Goal: Find specific page/section: Find specific page/section

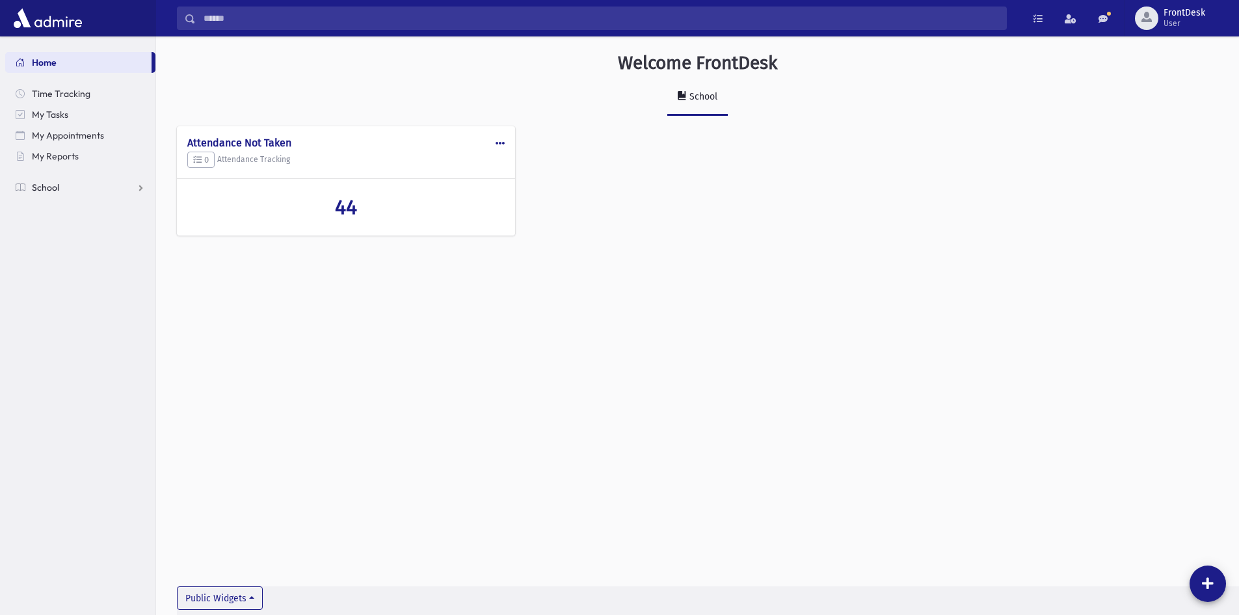
click at [61, 191] on link "School" at bounding box center [80, 187] width 150 height 21
click at [102, 211] on link "Students" at bounding box center [80, 208] width 150 height 21
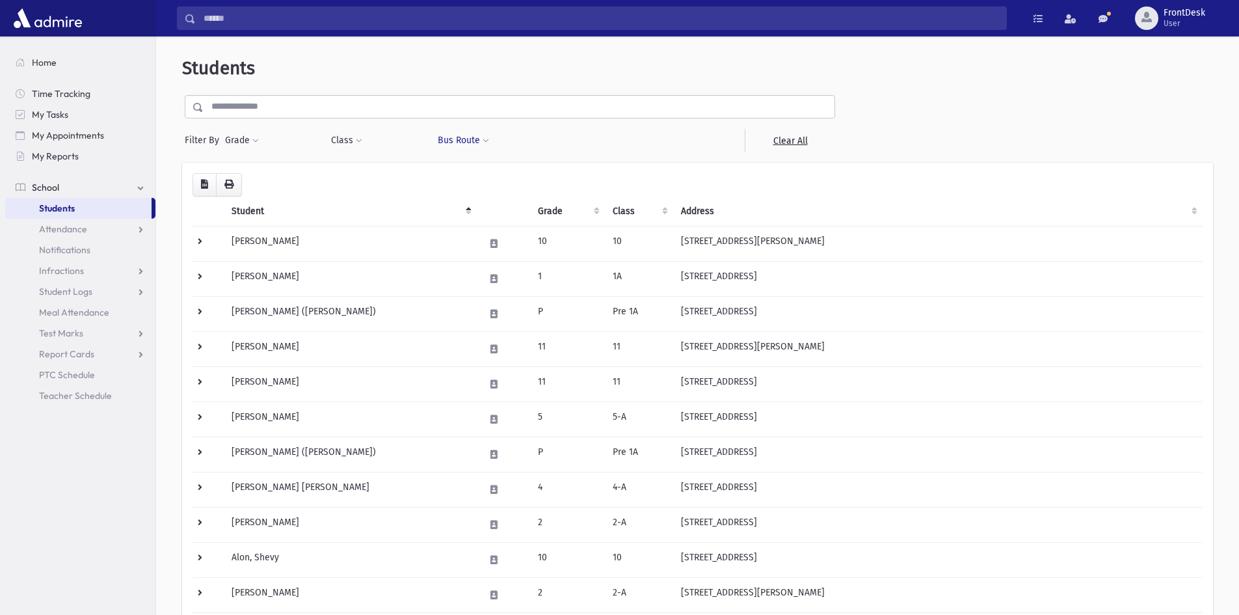
click at [441, 139] on button "Bus Route" at bounding box center [463, 140] width 53 height 23
click at [475, 168] on ul at bounding box center [515, 175] width 144 height 20
click at [547, 143] on div at bounding box center [590, 140] width 106 height 23
click at [576, 135] on div at bounding box center [590, 140] width 106 height 23
click at [728, 148] on div at bounding box center [696, 140] width 106 height 23
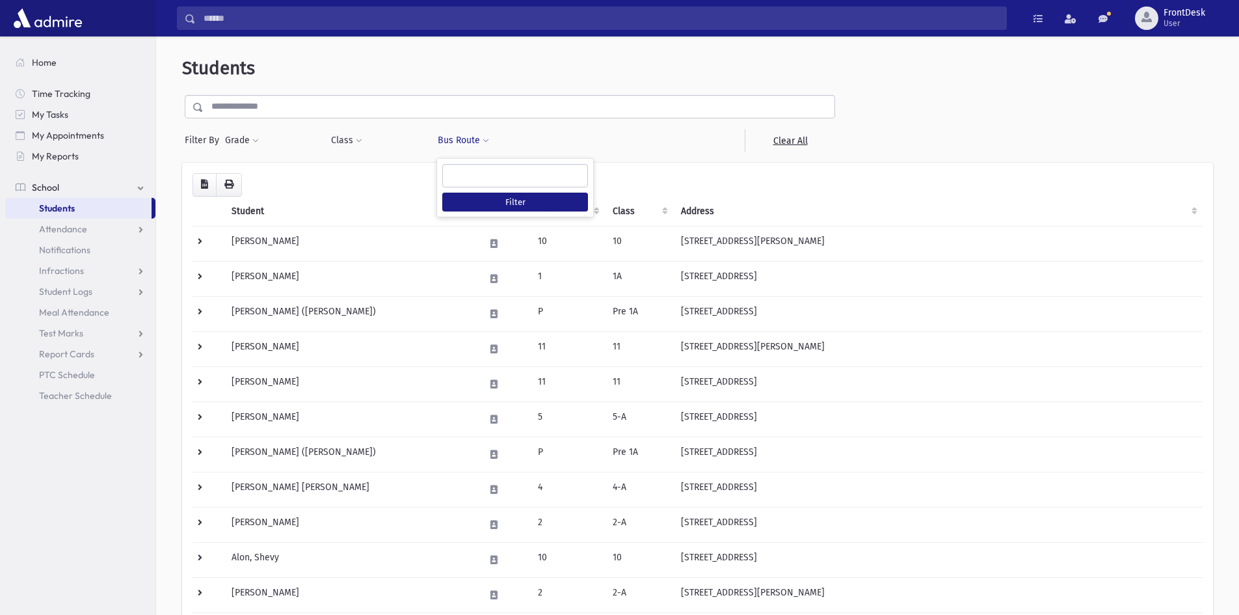
click at [468, 206] on th "Student" at bounding box center [350, 211] width 253 height 30
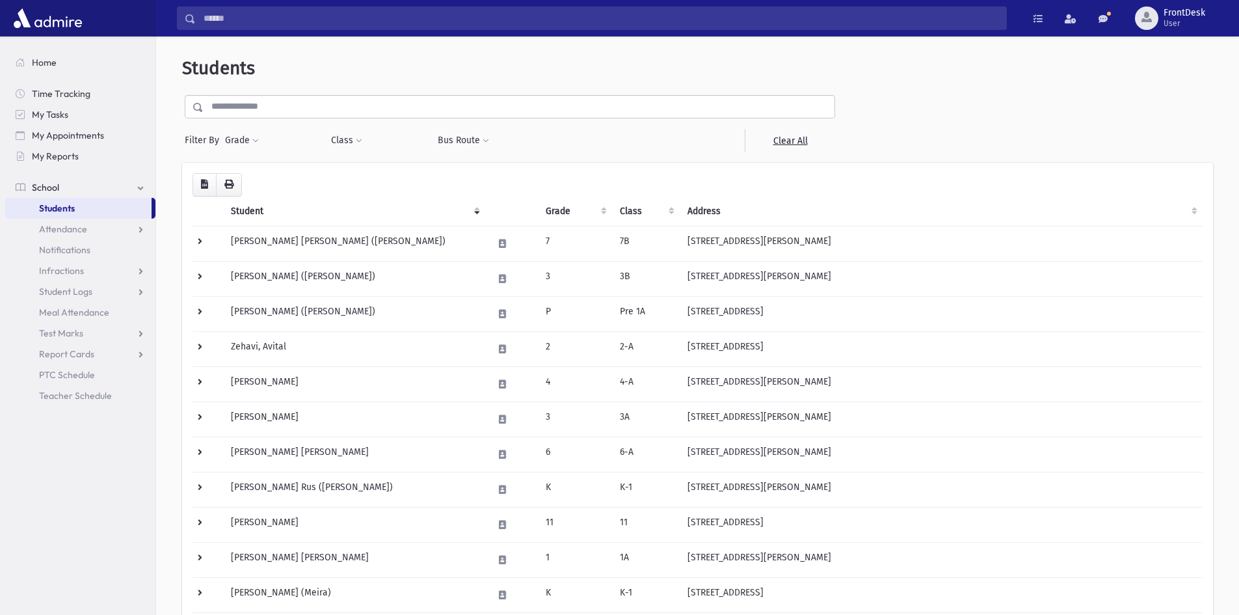
click at [477, 213] on th "Student" at bounding box center [354, 211] width 262 height 30
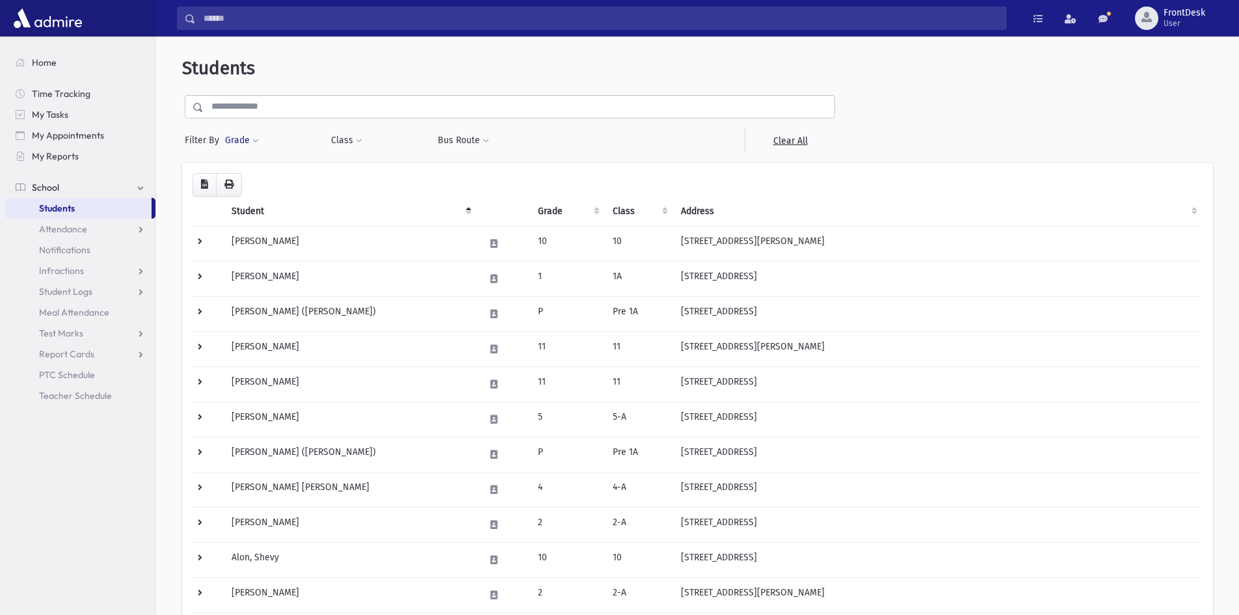
click at [255, 137] on span at bounding box center [255, 141] width 7 height 8
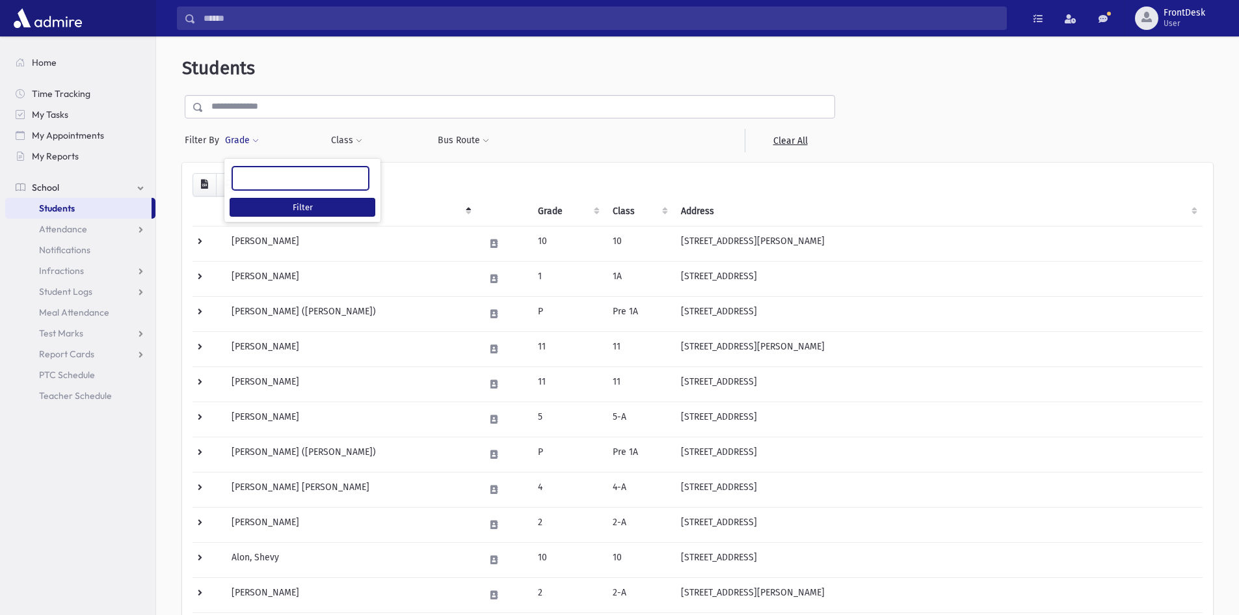
click at [261, 187] on span at bounding box center [300, 177] width 137 height 23
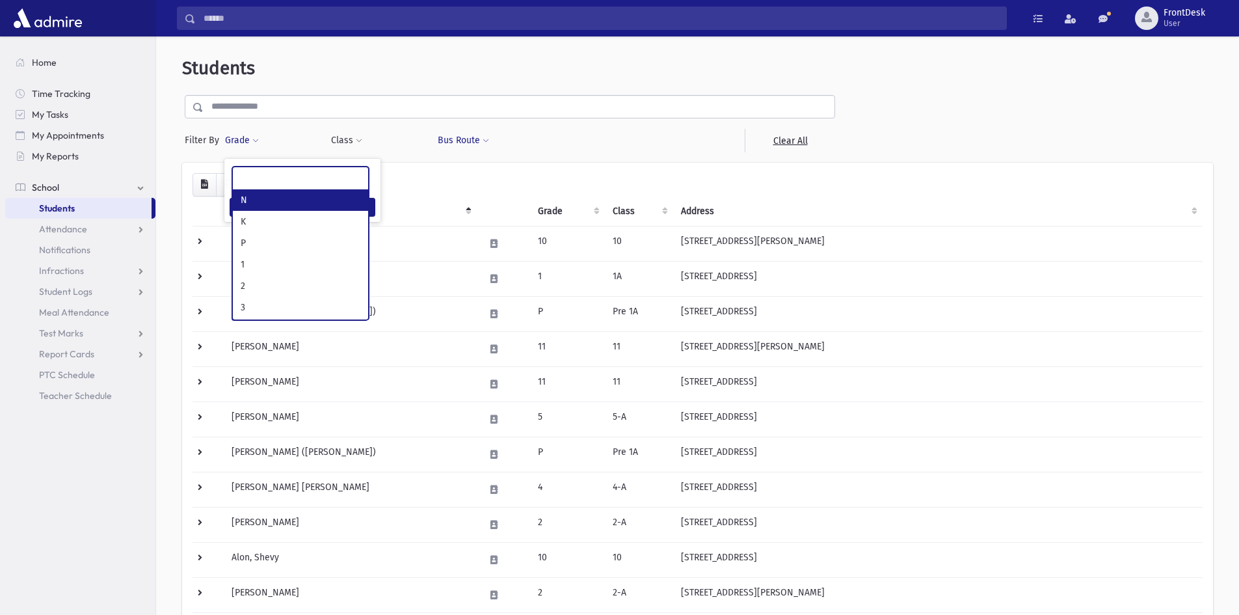
click at [485, 137] on button "Bus Route" at bounding box center [463, 140] width 53 height 23
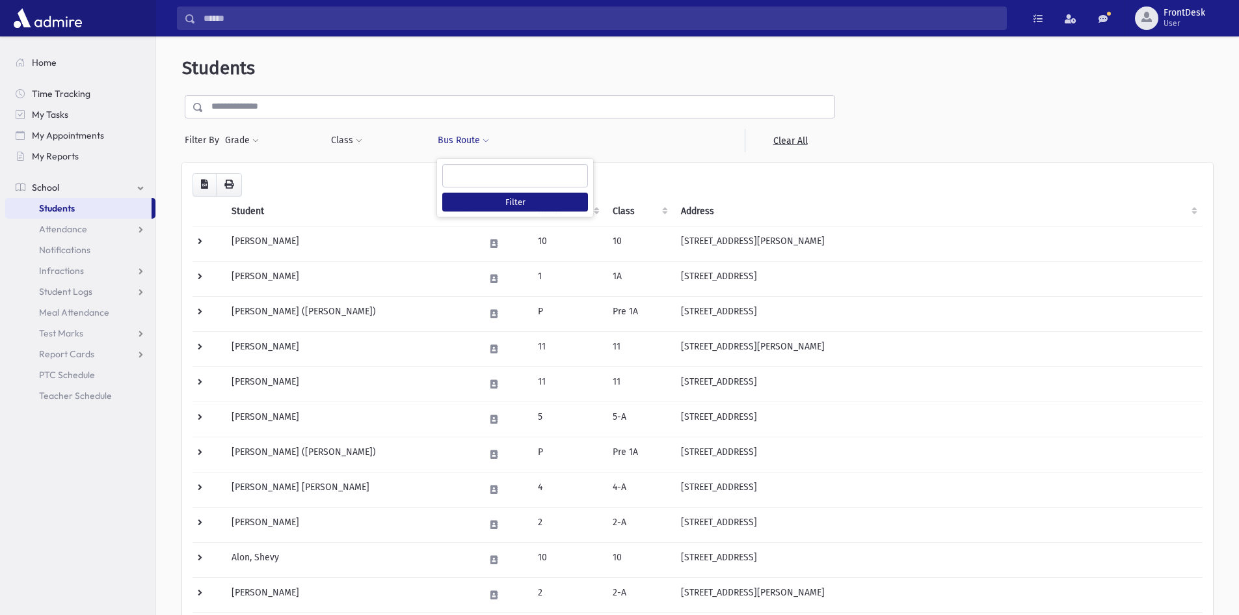
click at [559, 171] on ul at bounding box center [515, 175] width 144 height 20
click at [566, 151] on div at bounding box center [590, 140] width 106 height 23
click at [349, 140] on button "Class" at bounding box center [346, 140] width 33 height 23
click at [401, 164] on span at bounding box center [399, 175] width 126 height 23
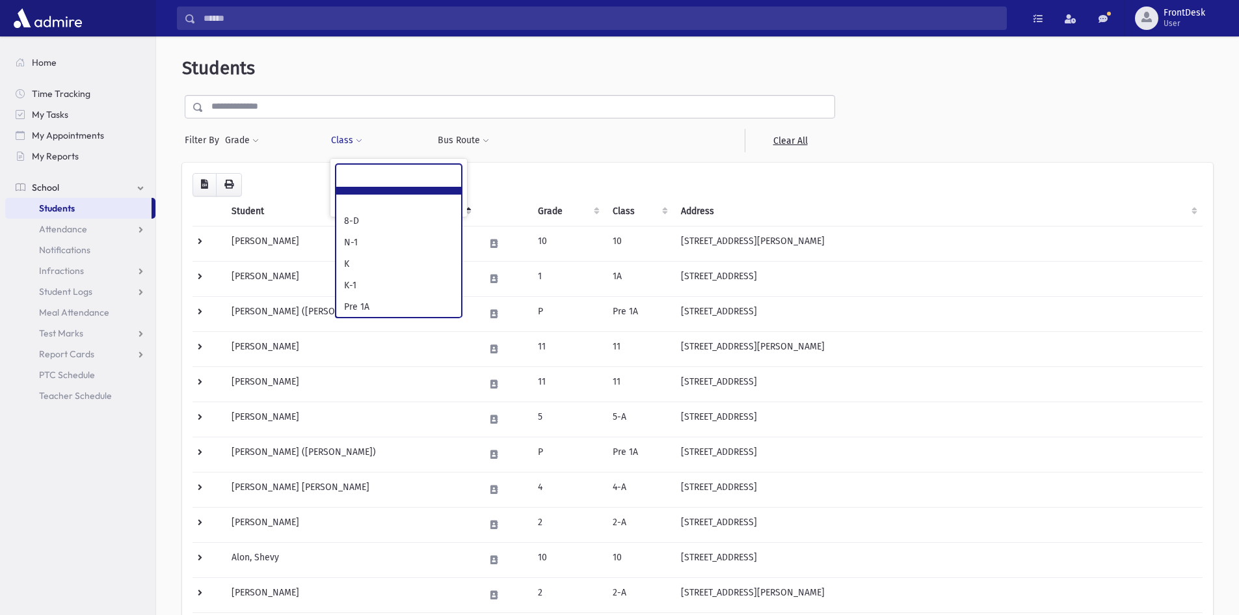
click at [408, 130] on div "**********" at bounding box center [376, 140] width 93 height 23
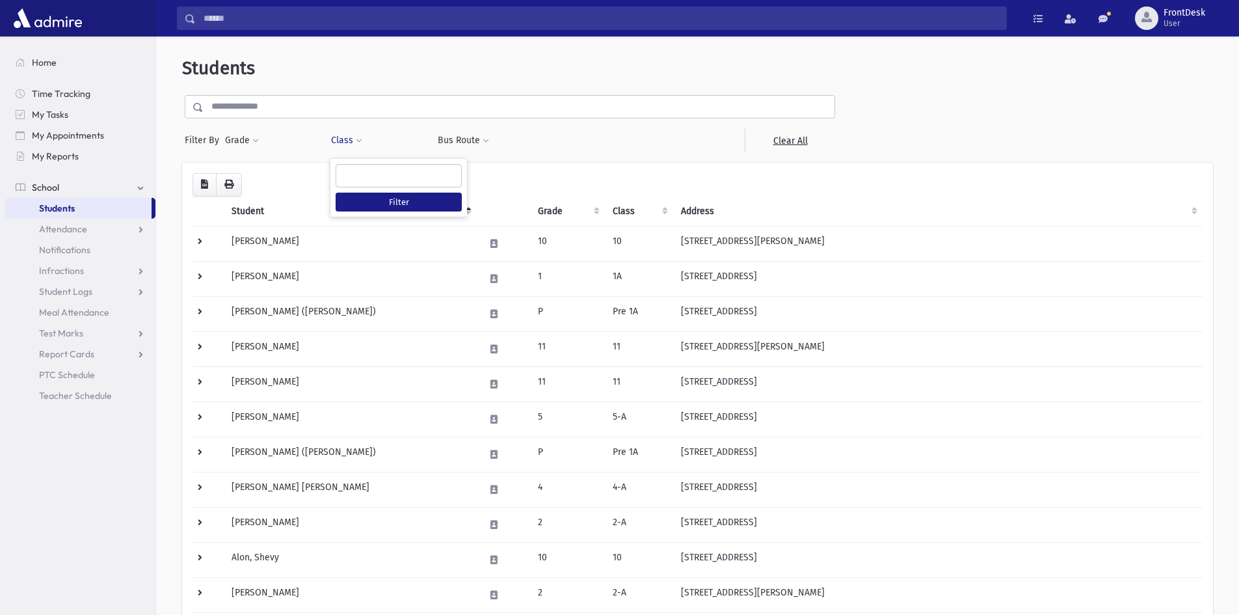
click at [265, 136] on div "Grade * * * * * * * * * ***** * * * ** ** ** Filter" at bounding box center [270, 140] width 93 height 23
click at [246, 143] on button "Grade" at bounding box center [241, 140] width 35 height 23
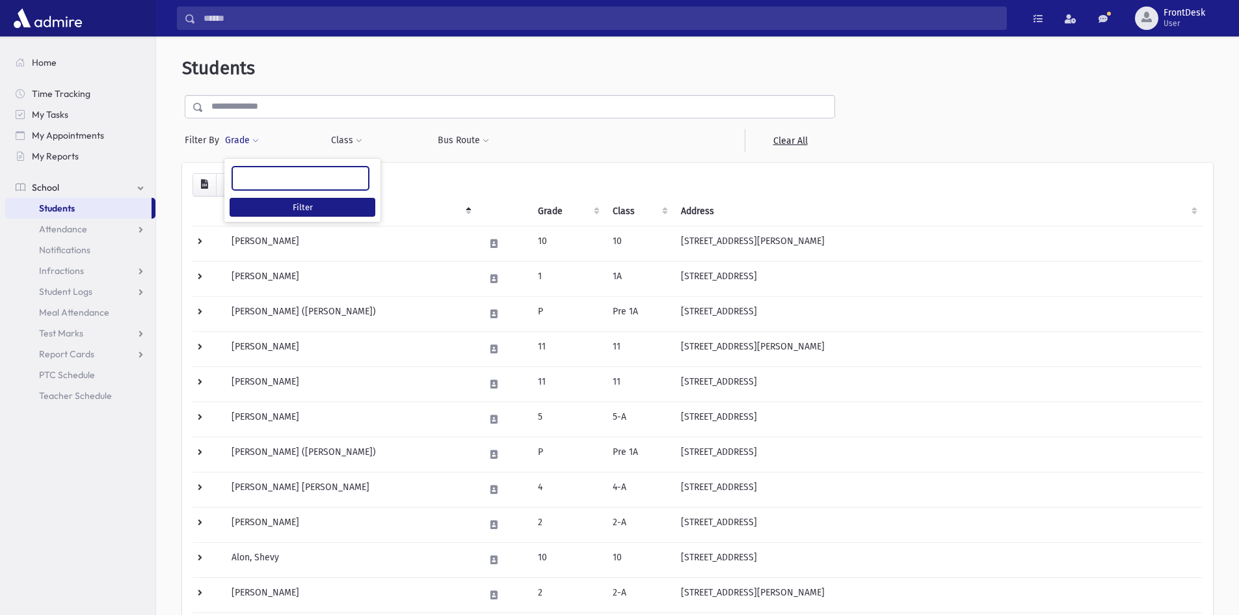
click at [289, 178] on ul at bounding box center [300, 177] width 135 height 20
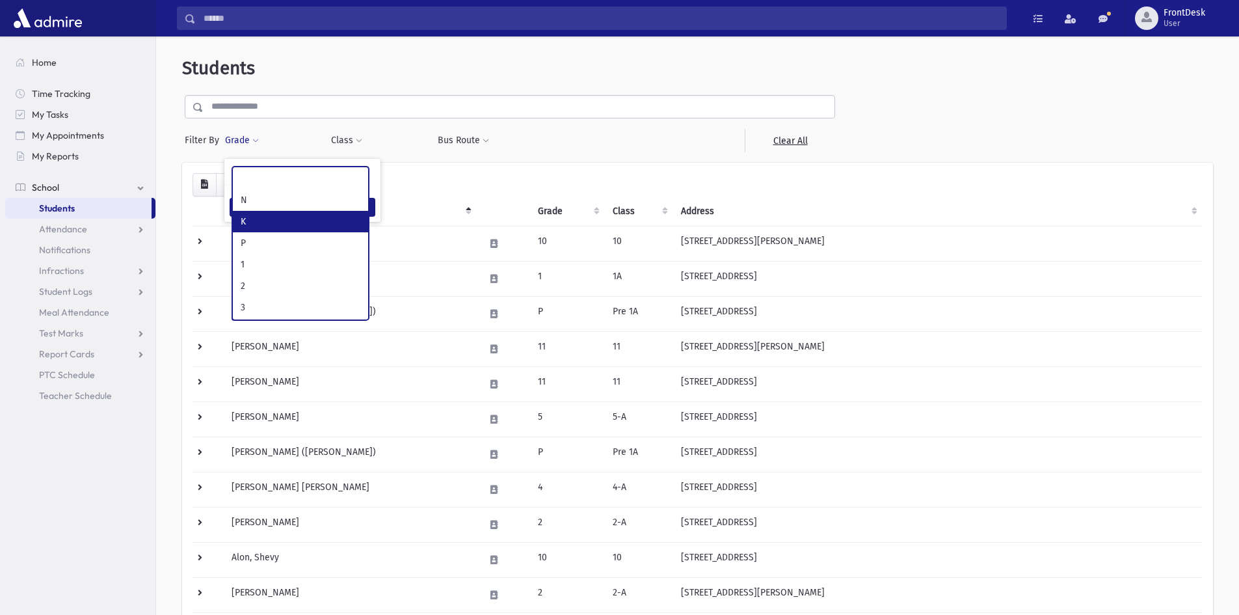
click at [598, 139] on div at bounding box center [590, 140] width 106 height 23
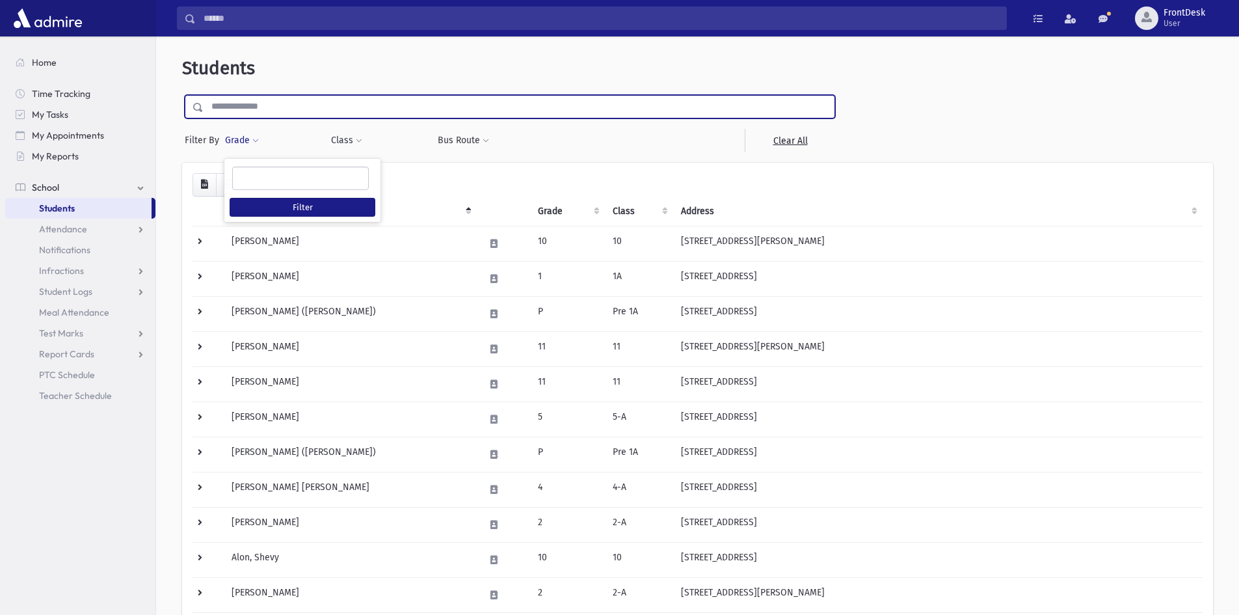
click at [295, 103] on input "text" at bounding box center [519, 106] width 631 height 23
type input "******"
click at [182, 95] on input "submit" at bounding box center [200, 104] width 36 height 18
